Goal: Navigation & Orientation: Find specific page/section

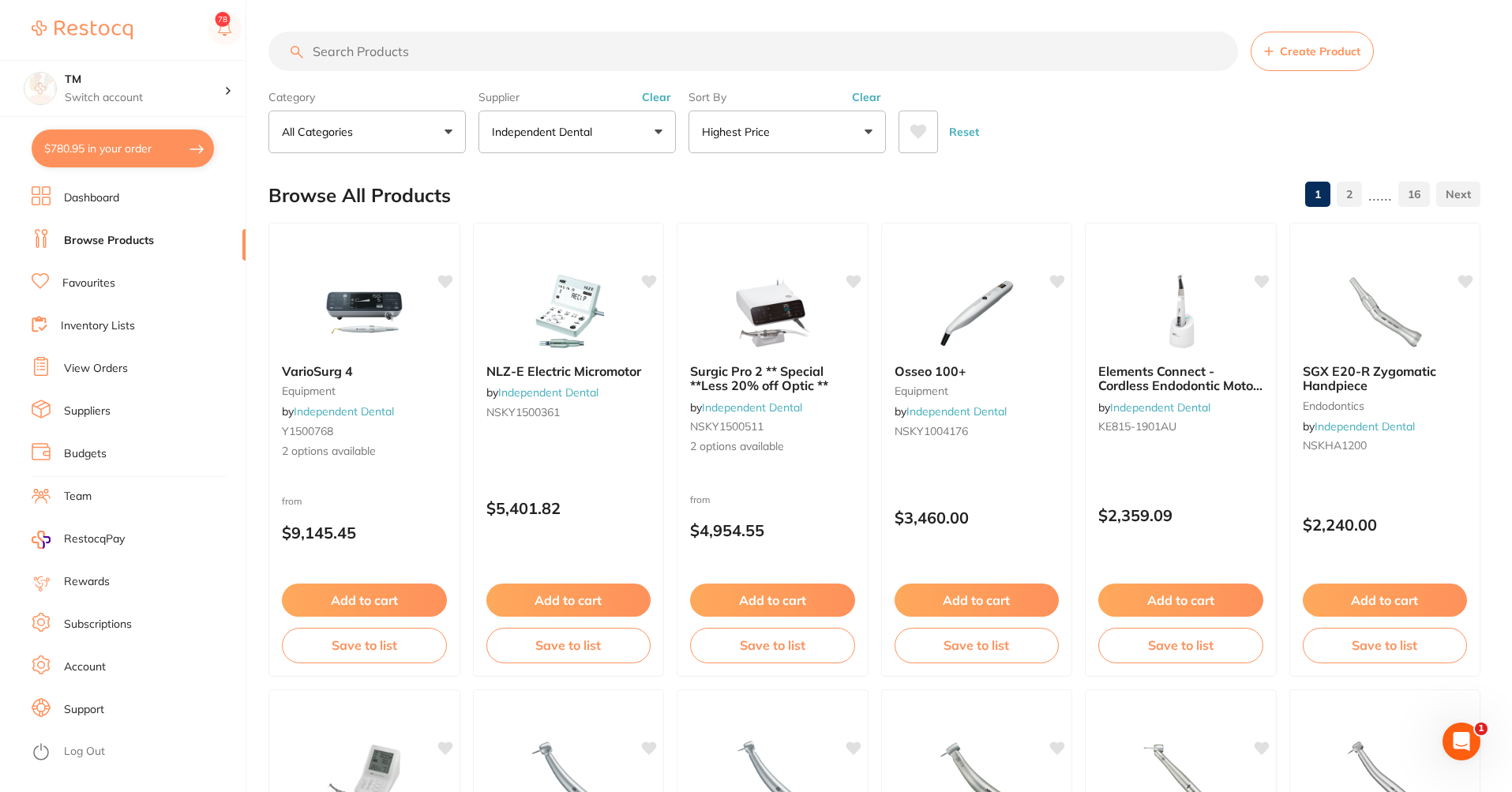
scroll to position [853, 0]
click at [113, 457] on li "Budgets" at bounding box center [138, 454] width 214 height 24
